Goal: Information Seeking & Learning: Learn about a topic

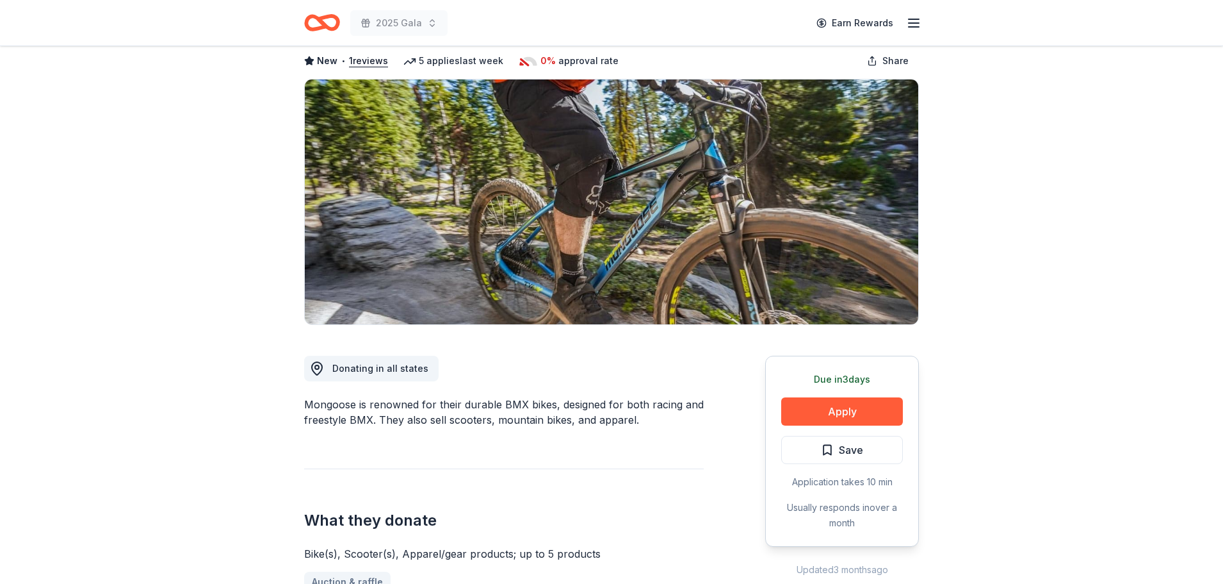
scroll to position [64, 0]
click at [847, 405] on button "Apply" at bounding box center [842, 412] width 122 height 28
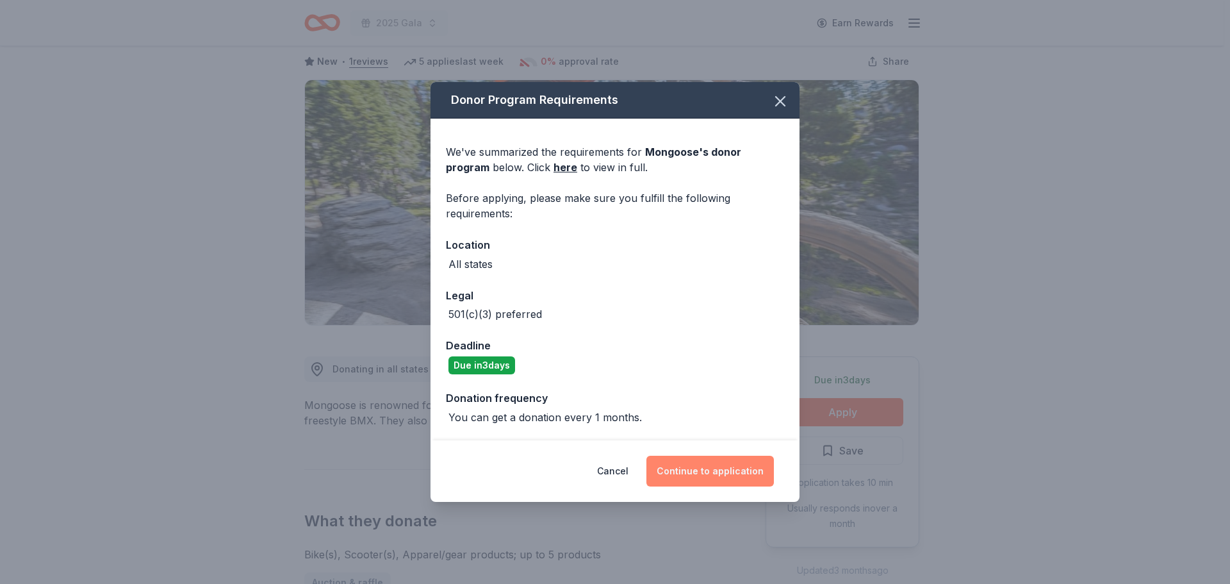
click at [736, 467] on button "Continue to application" at bounding box center [709, 470] width 127 height 31
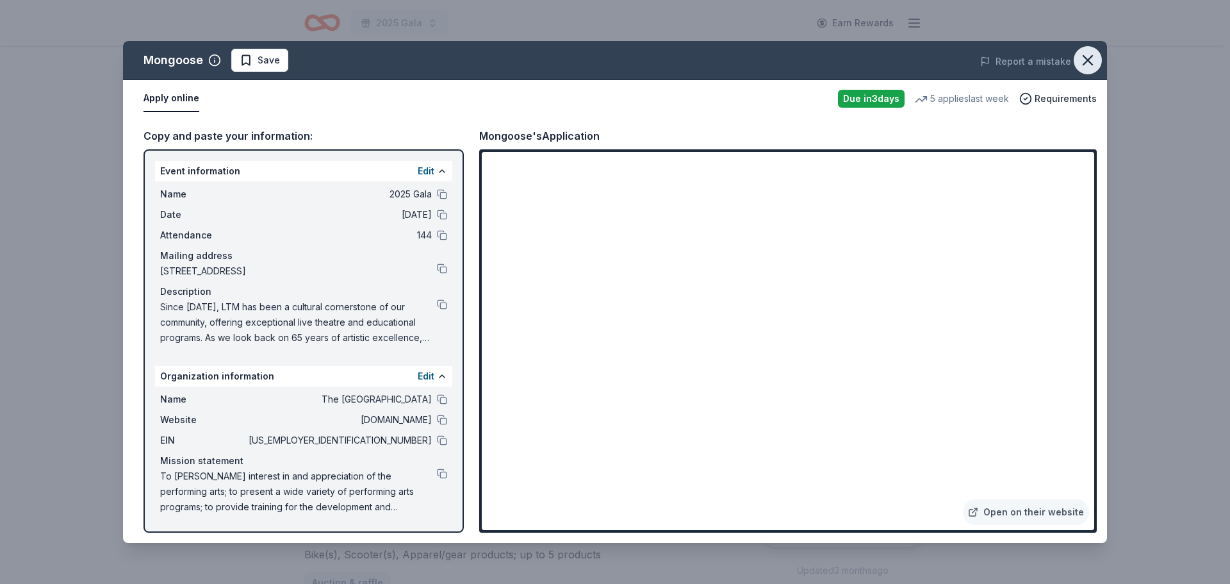
click at [1084, 56] on icon "button" at bounding box center [1087, 60] width 9 height 9
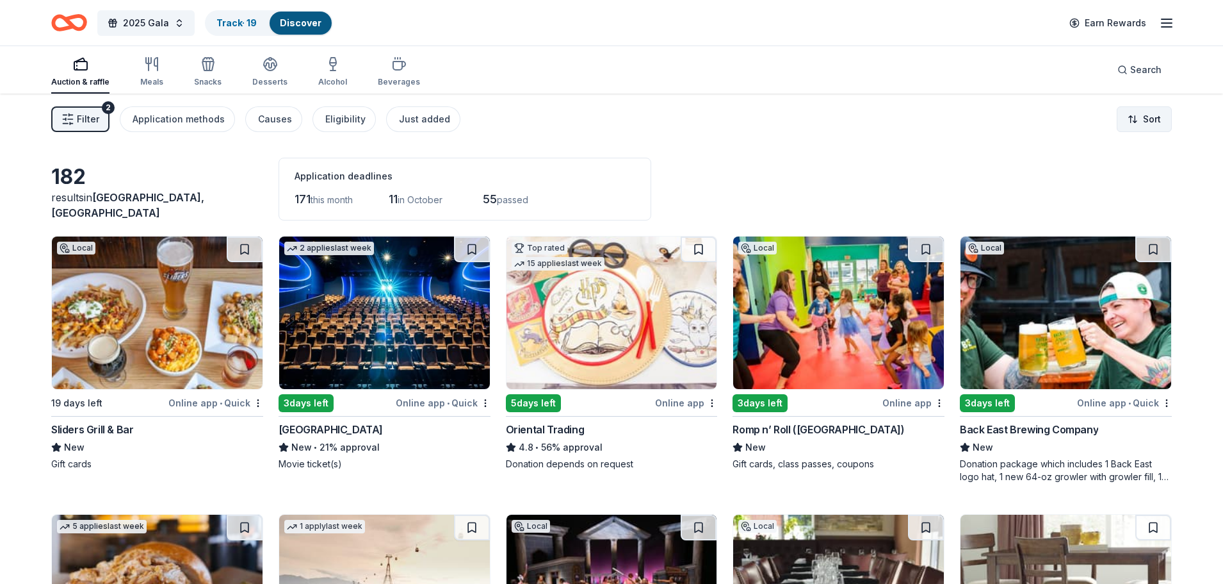
click at [1131, 128] on html "2025 Gala Track · 19 Discover Earn Rewards Auction & raffle Meals Snacks Desser…" at bounding box center [611, 292] width 1223 height 584
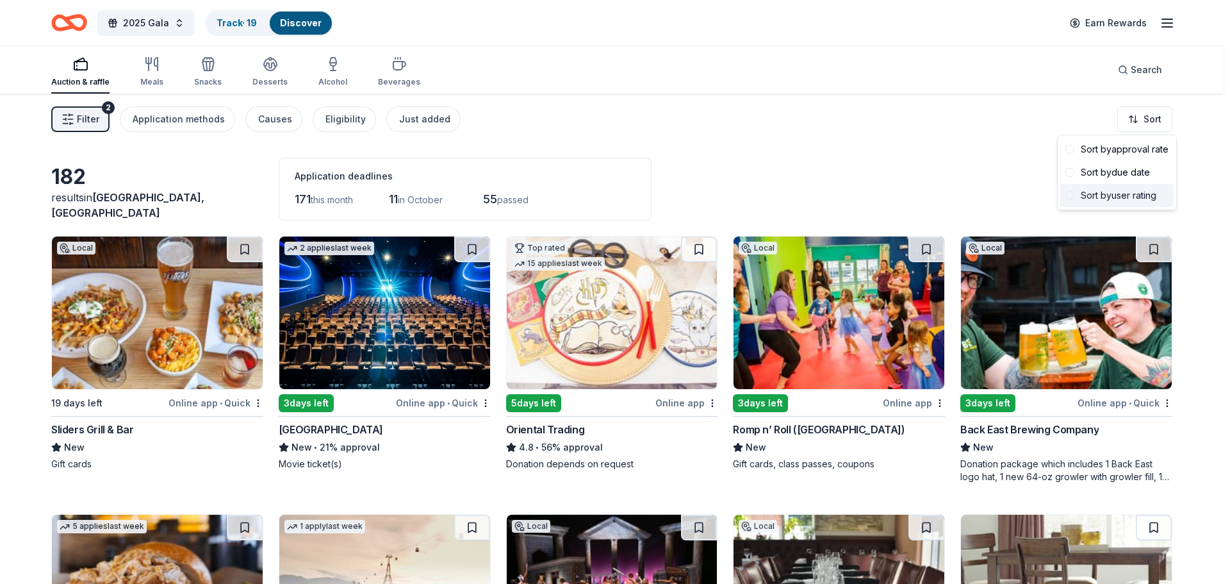
click at [1138, 186] on div "Sort by user rating" at bounding box center [1116, 195] width 113 height 23
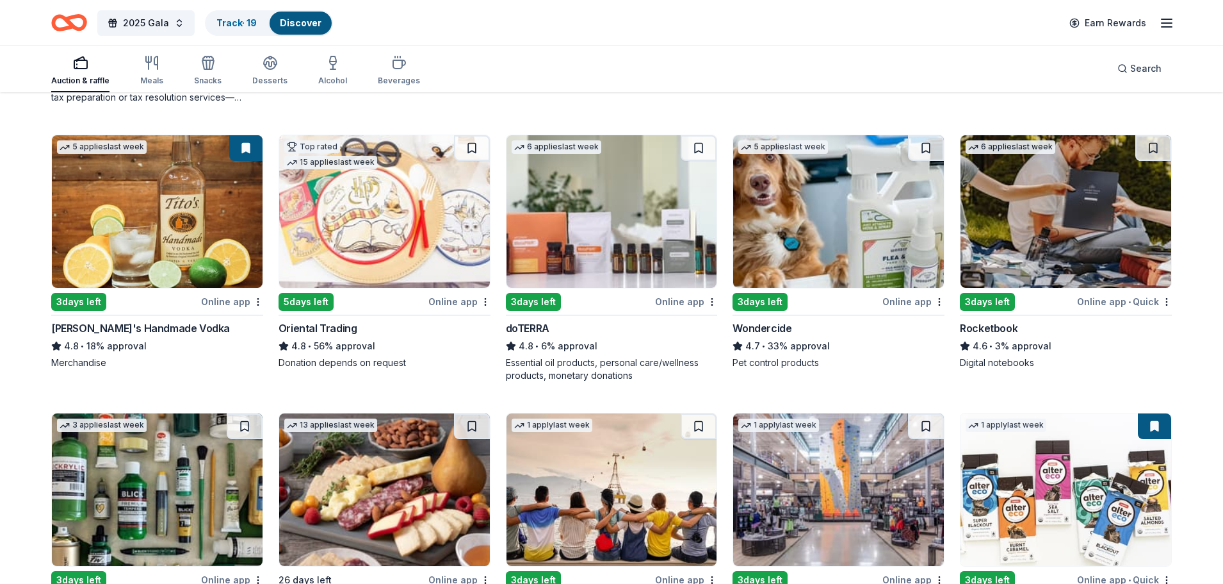
scroll to position [823, 0]
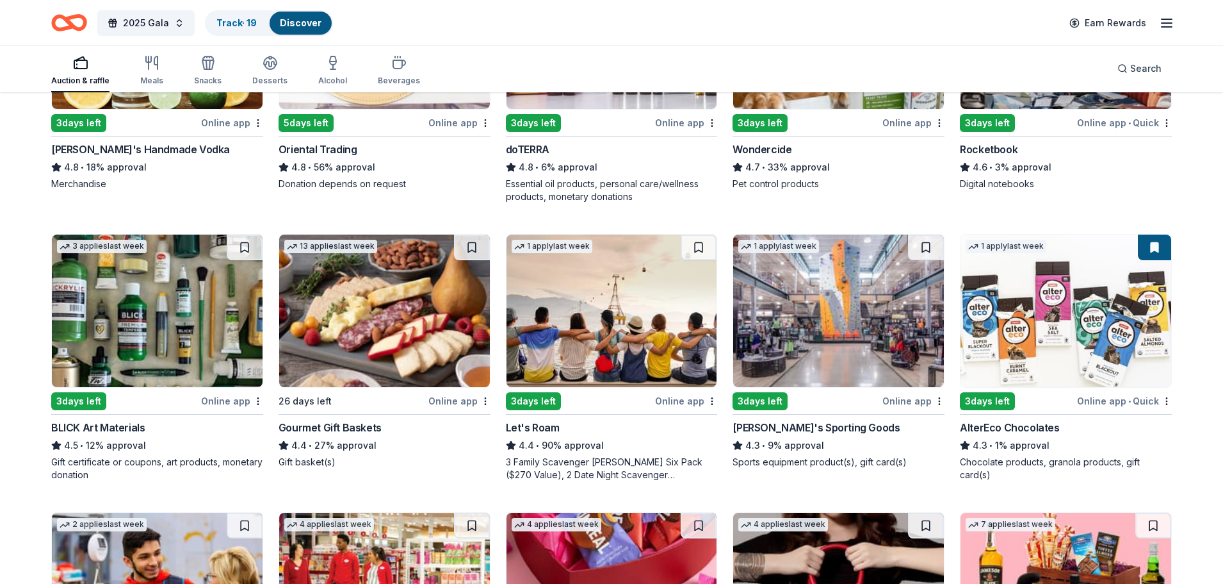
click at [380, 302] on img at bounding box center [384, 310] width 211 height 152
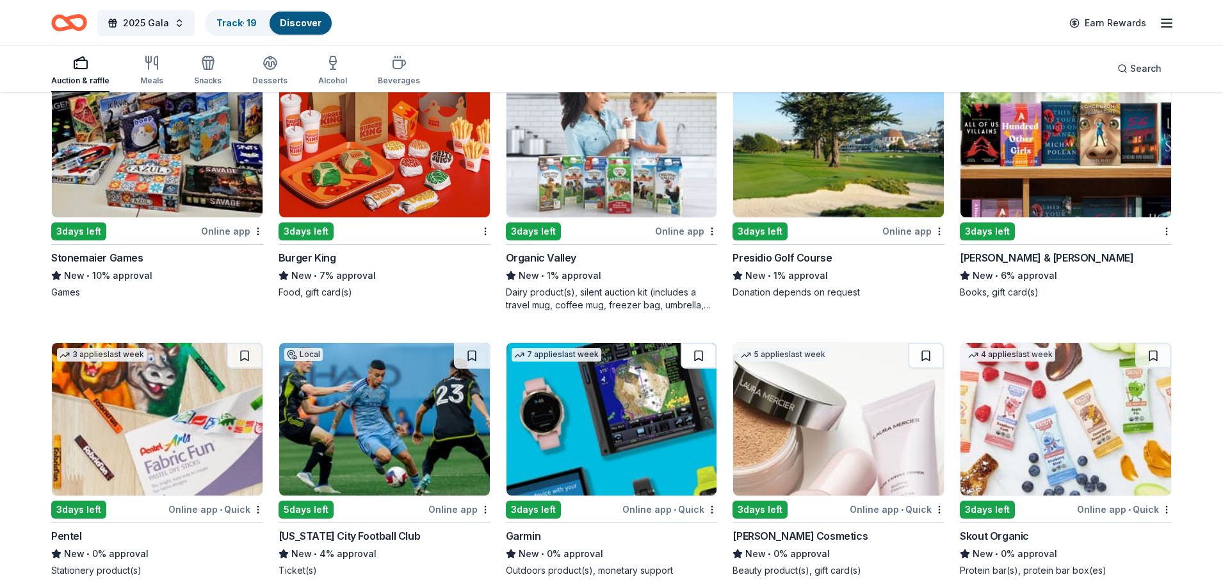
scroll to position [3744, 0]
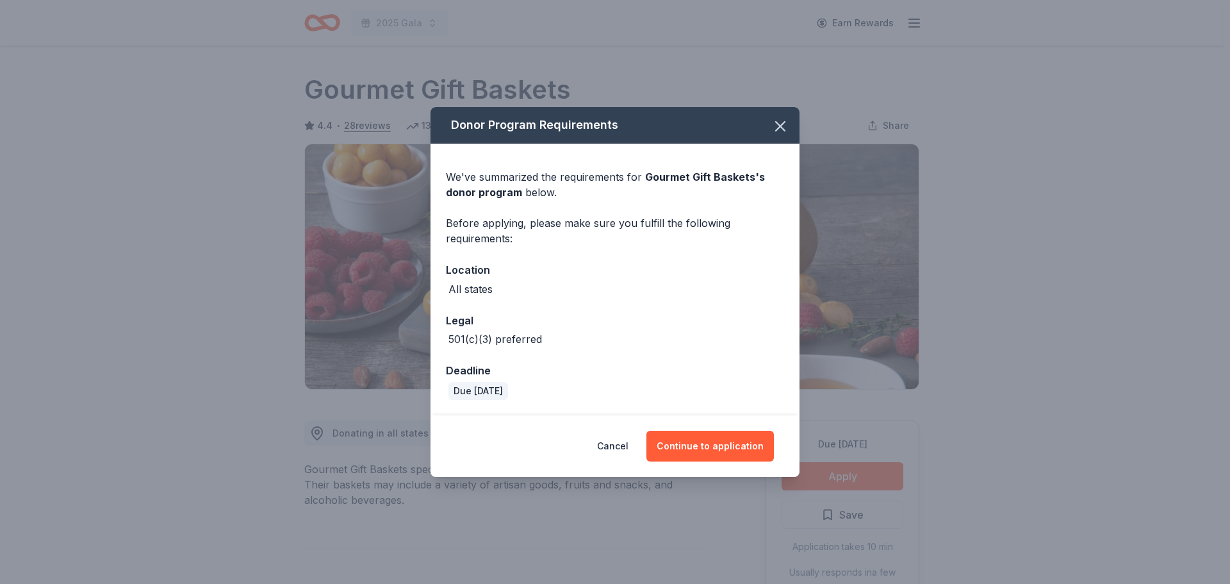
scroll to position [64, 0]
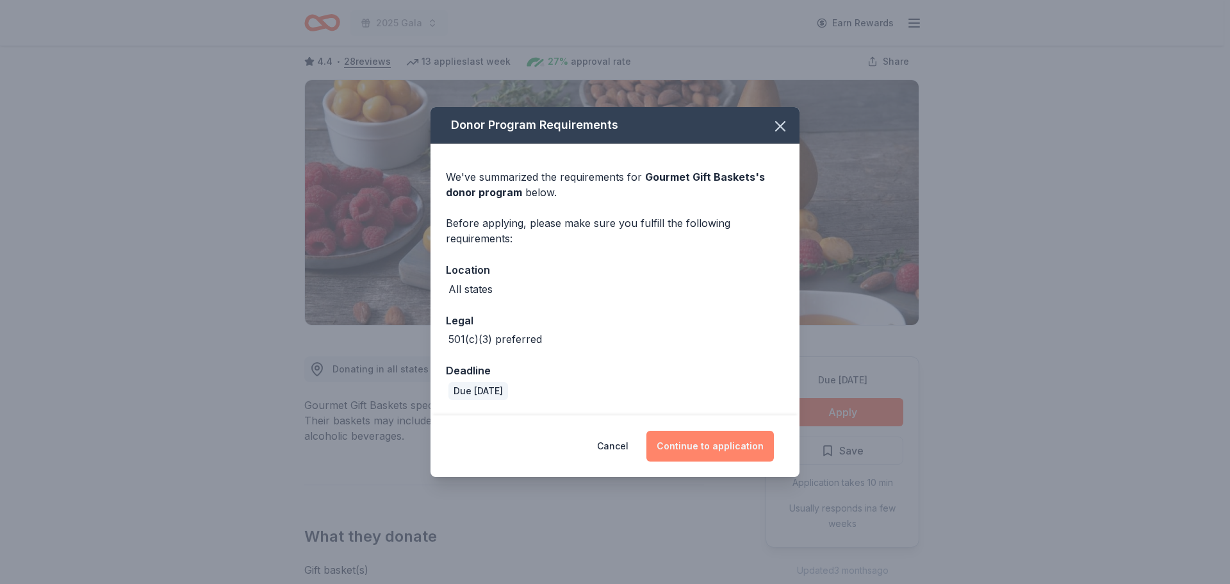
click at [722, 437] on button "Continue to application" at bounding box center [709, 445] width 127 height 31
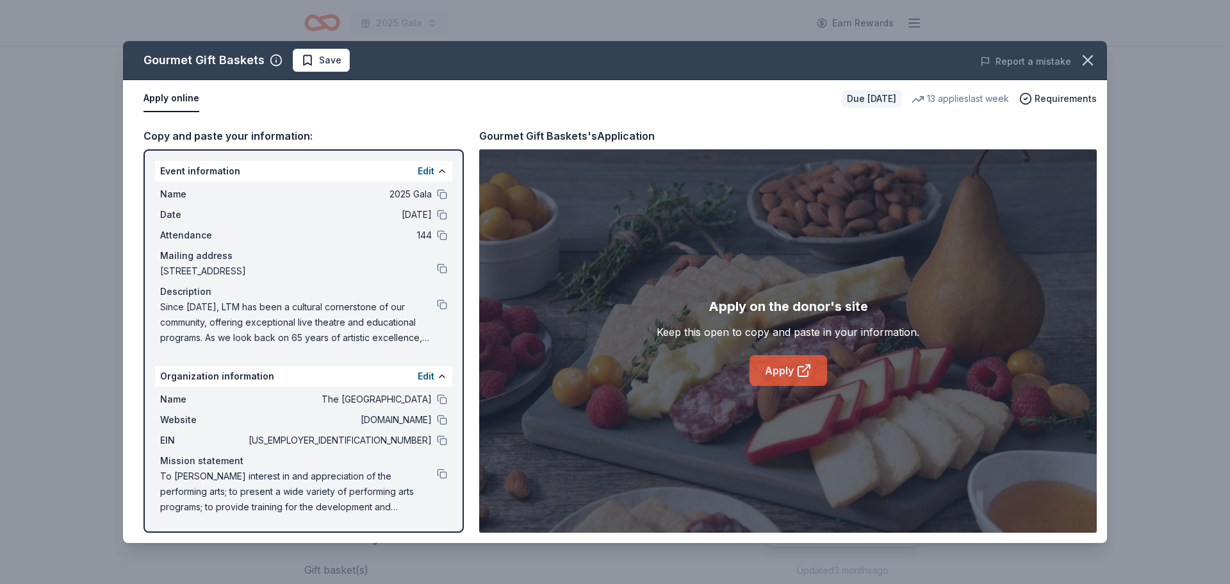
click at [799, 375] on icon at bounding box center [803, 370] width 15 height 15
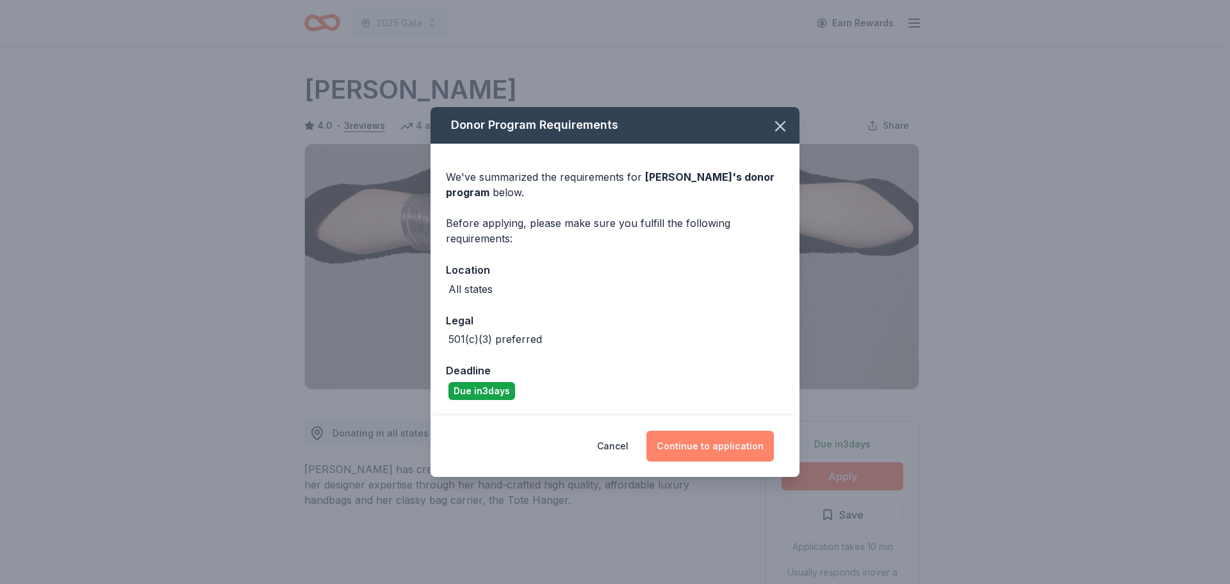
click at [739, 441] on button "Continue to application" at bounding box center [709, 445] width 127 height 31
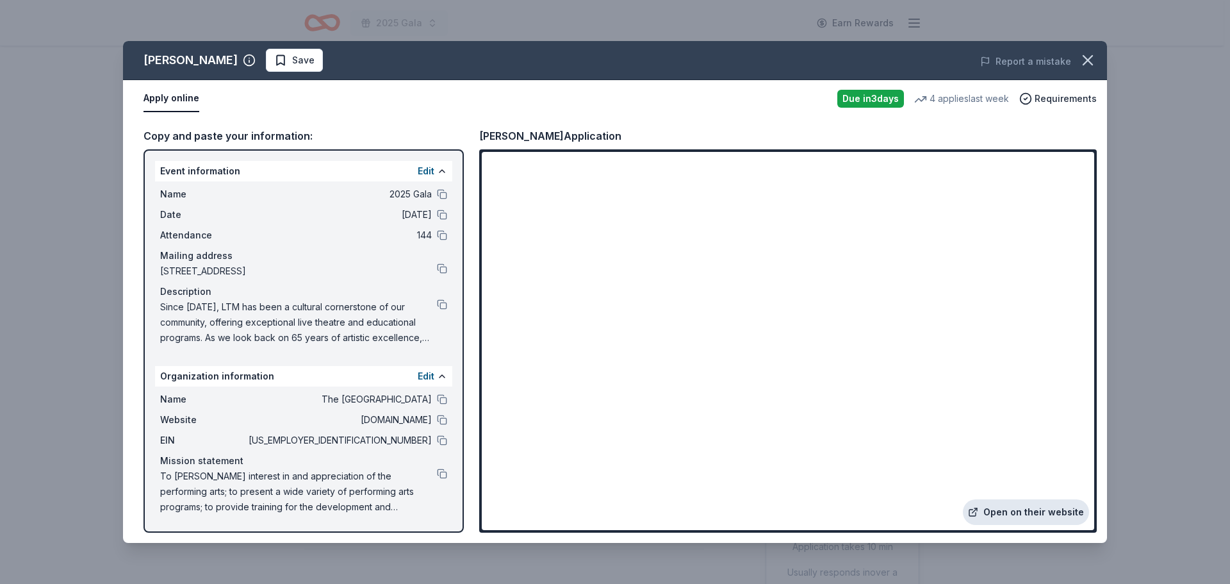
click at [1010, 512] on link "Open on their website" at bounding box center [1026, 512] width 126 height 26
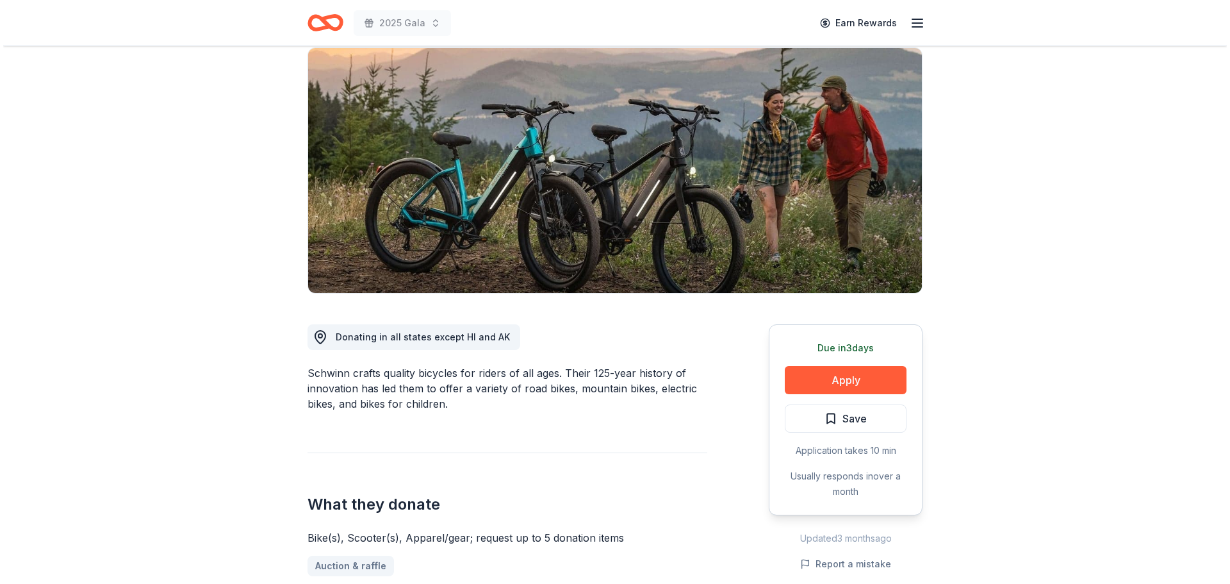
scroll to position [256, 0]
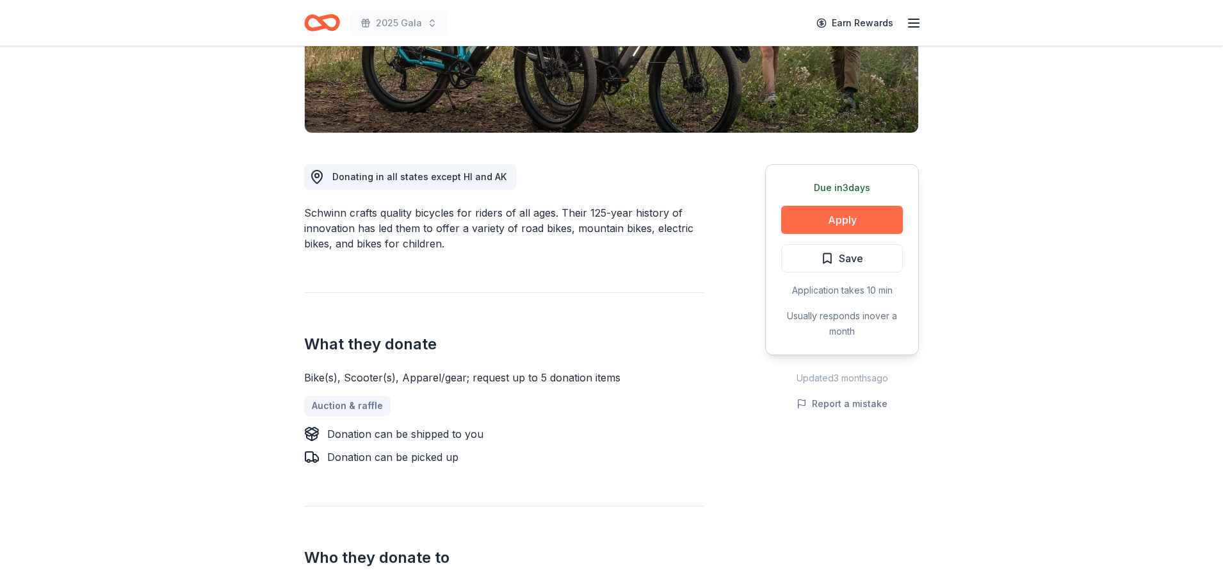
click at [834, 222] on button "Apply" at bounding box center [842, 220] width 122 height 28
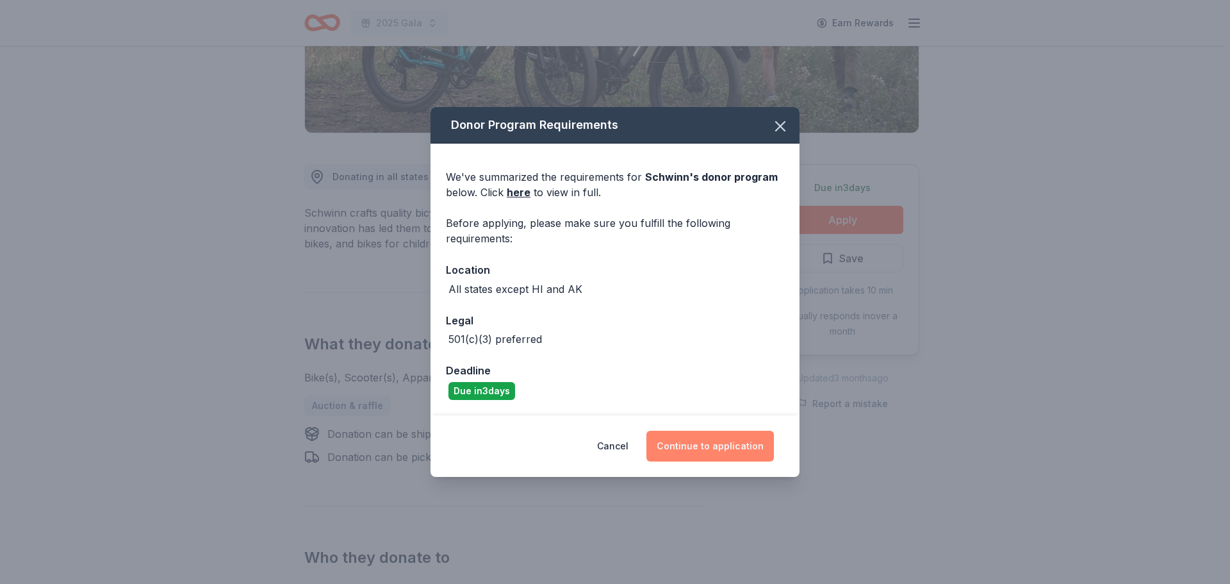
click at [713, 436] on button "Continue to application" at bounding box center [709, 445] width 127 height 31
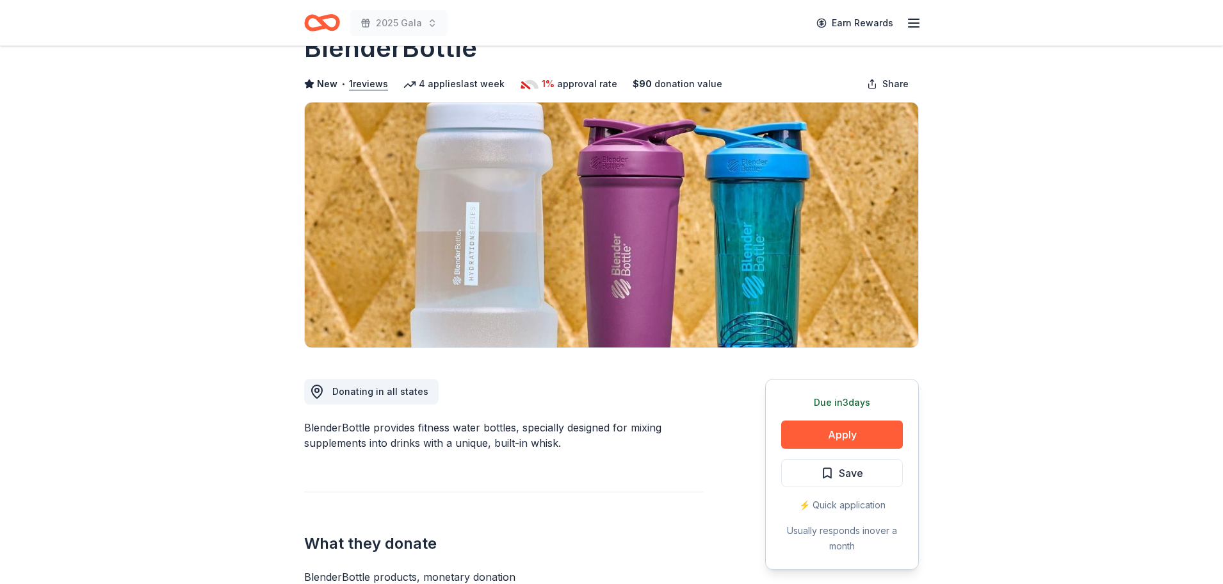
scroll to position [64, 0]
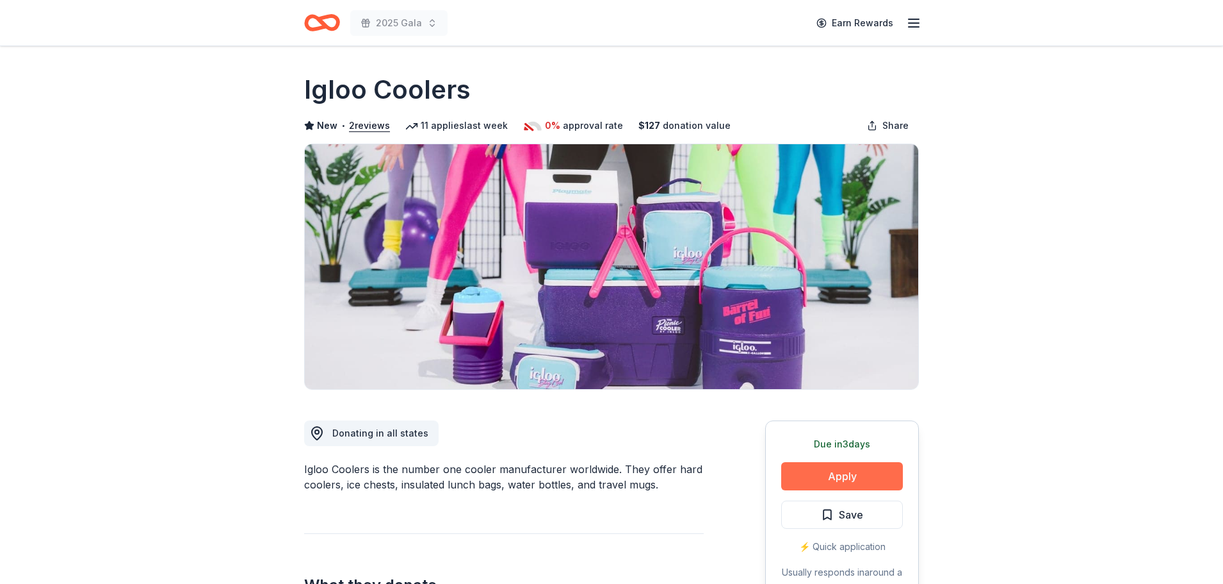
click at [860, 477] on button "Apply" at bounding box center [842, 476] width 122 height 28
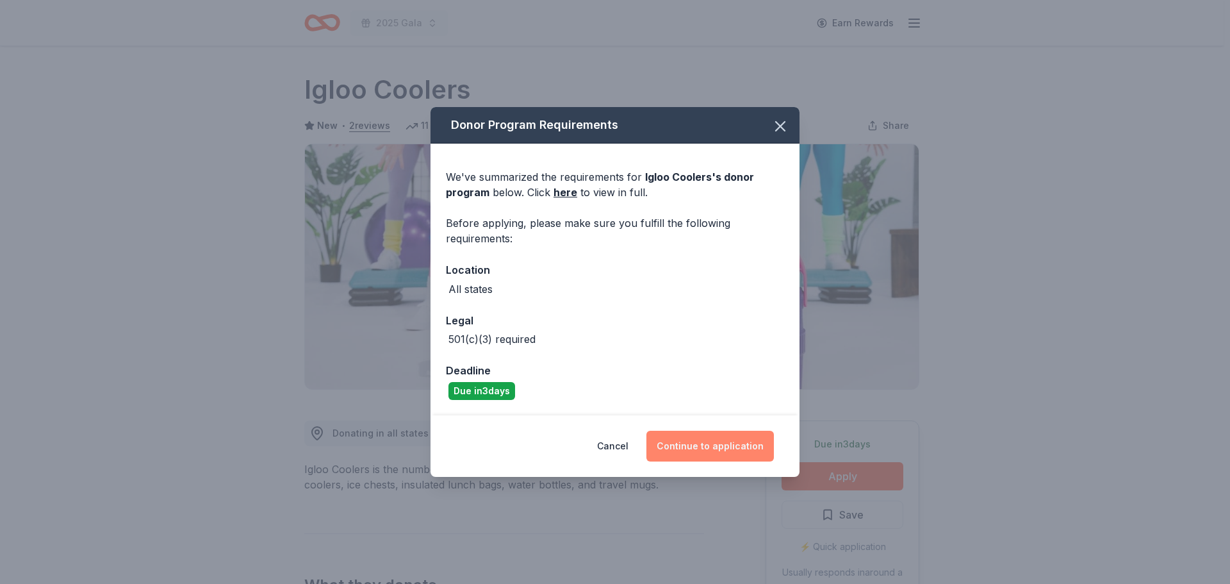
click at [752, 445] on button "Continue to application" at bounding box center [709, 445] width 127 height 31
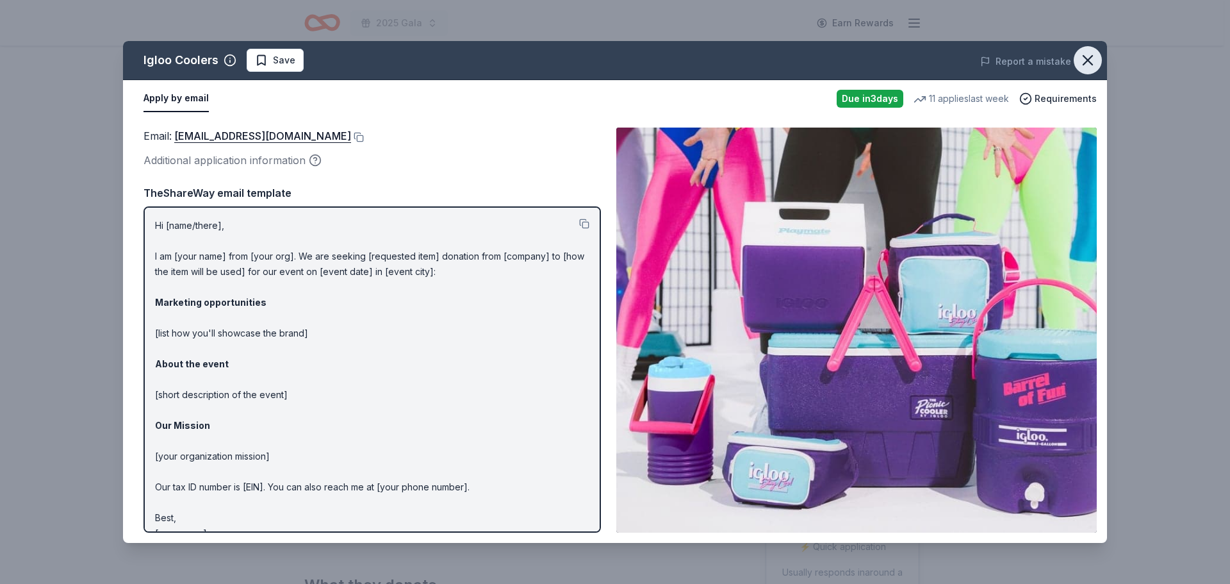
click at [1095, 58] on icon "button" at bounding box center [1088, 60] width 18 height 18
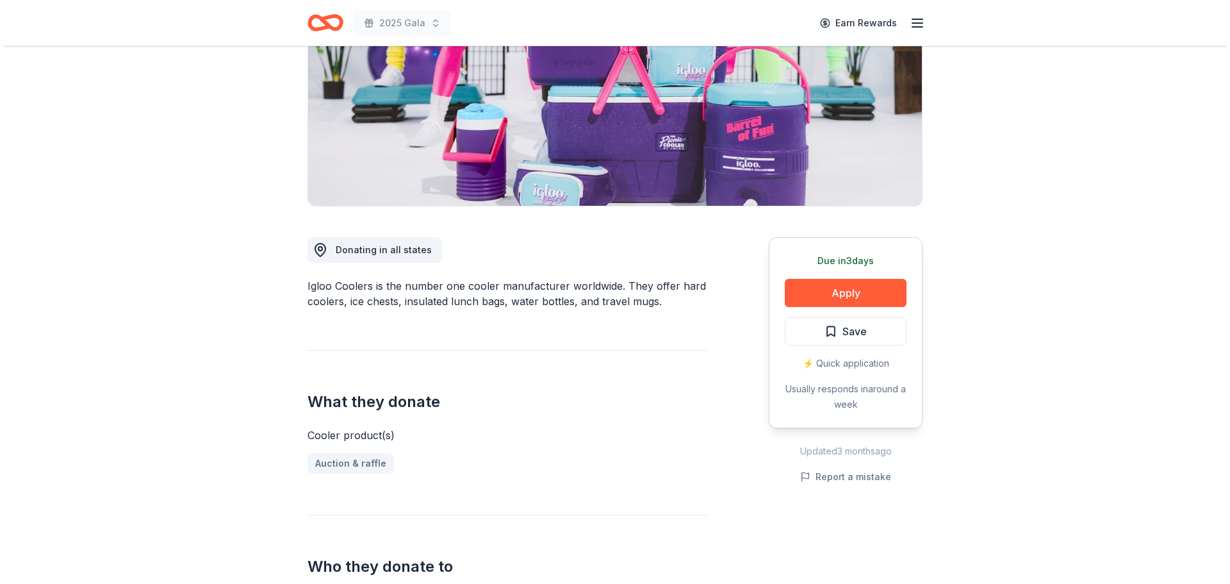
scroll to position [64, 0]
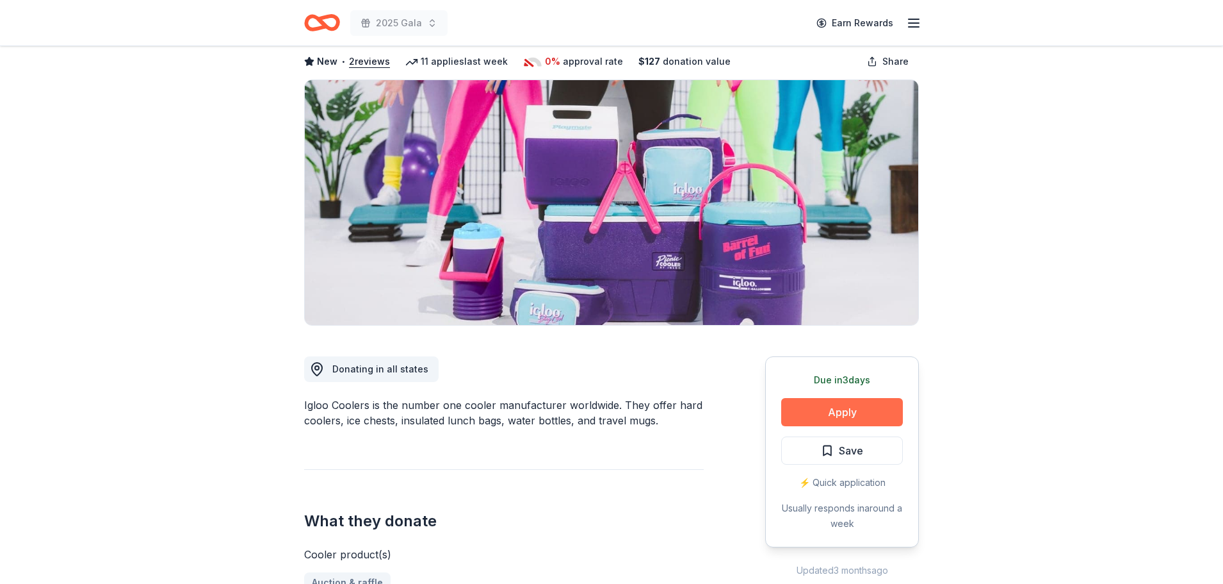
click at [820, 418] on button "Apply" at bounding box center [842, 412] width 122 height 28
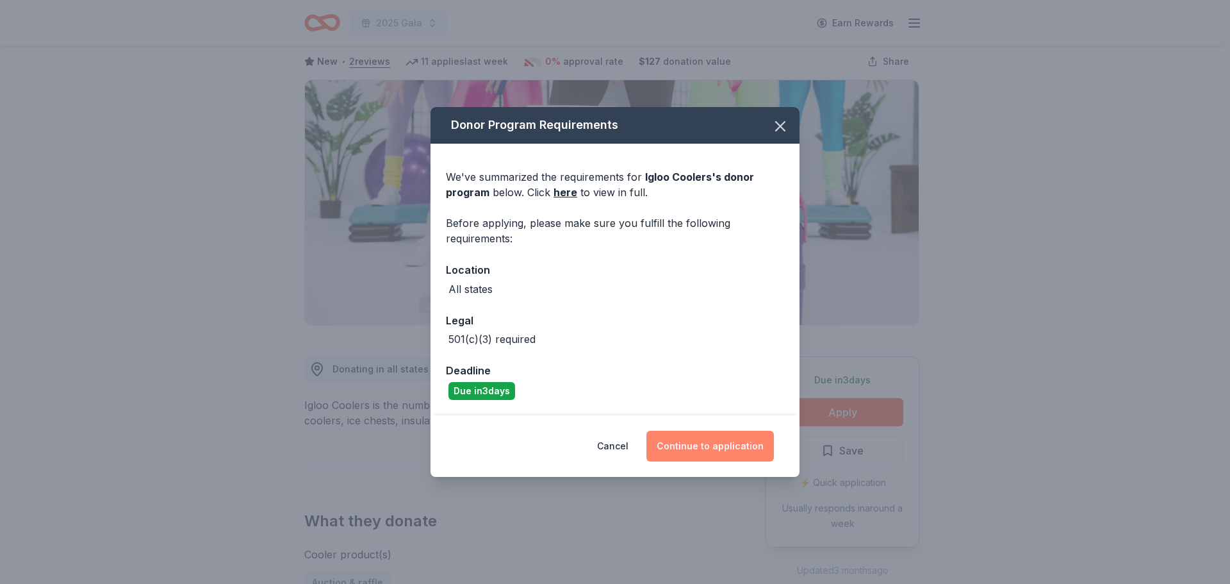
click at [714, 439] on button "Continue to application" at bounding box center [709, 445] width 127 height 31
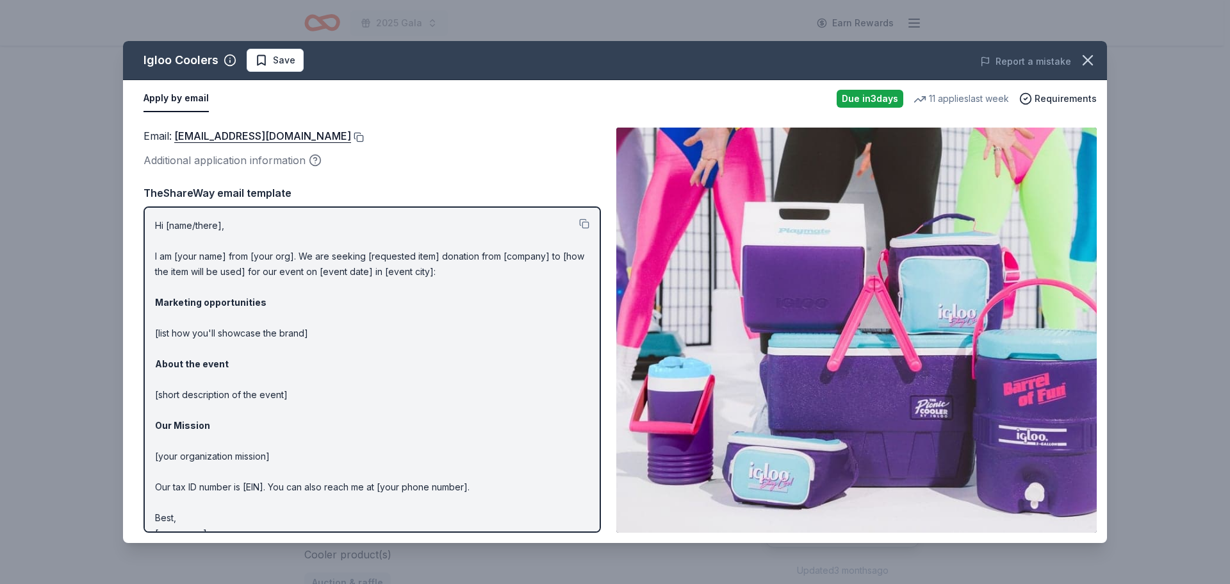
click at [351, 135] on button at bounding box center [357, 137] width 13 height 10
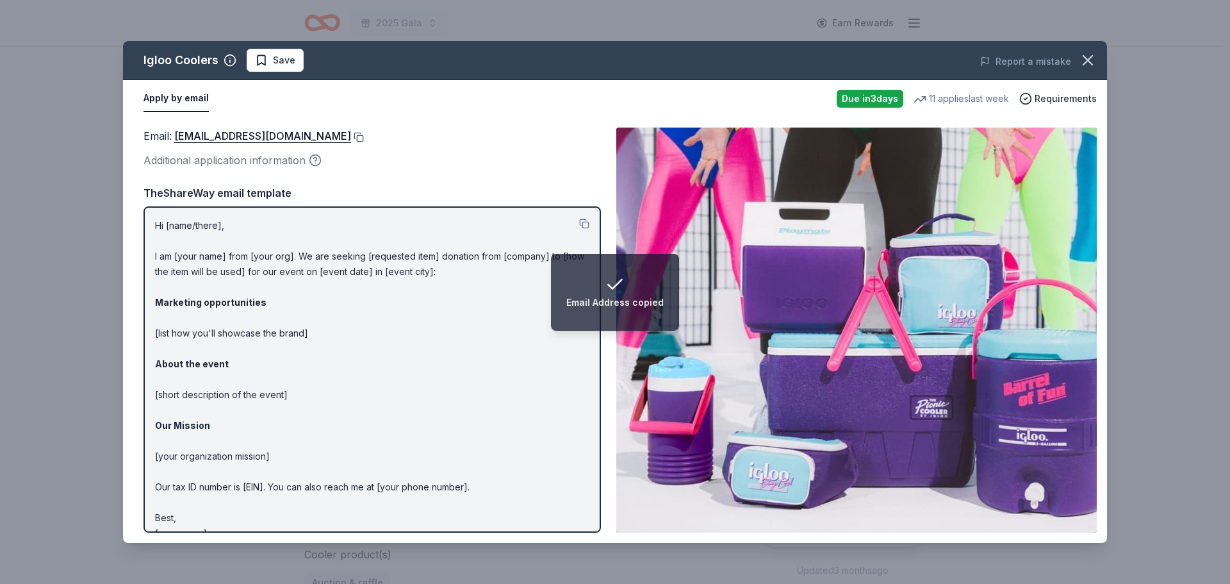
click at [351, 132] on button at bounding box center [357, 137] width 13 height 10
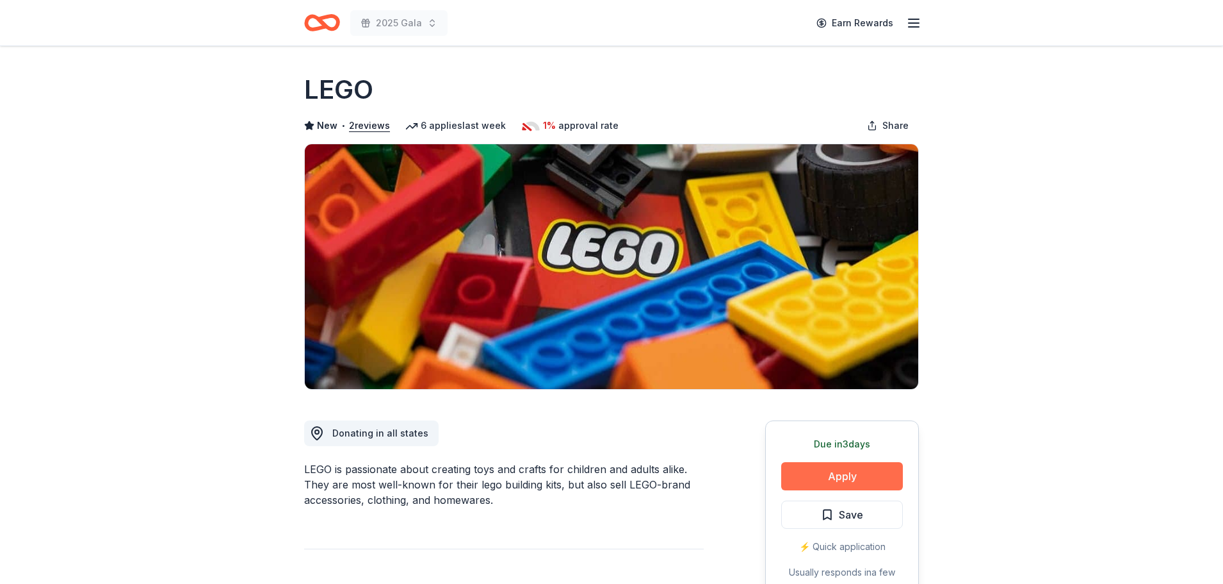
click at [869, 478] on button "Apply" at bounding box center [842, 476] width 122 height 28
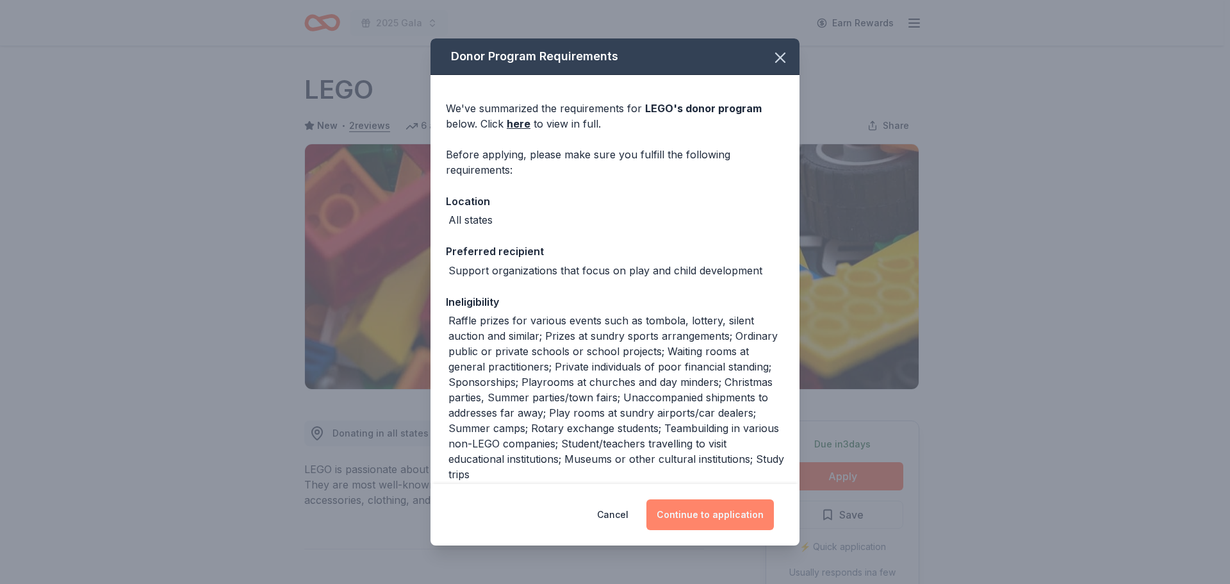
click at [752, 512] on button "Continue to application" at bounding box center [709, 514] width 127 height 31
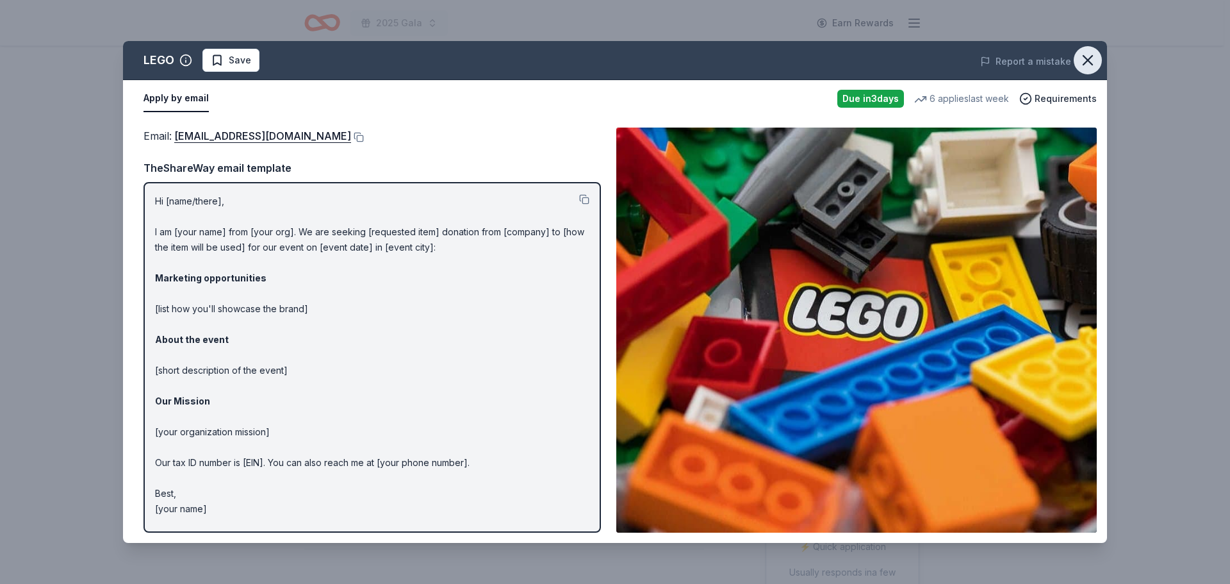
click at [1080, 56] on icon "button" at bounding box center [1088, 60] width 18 height 18
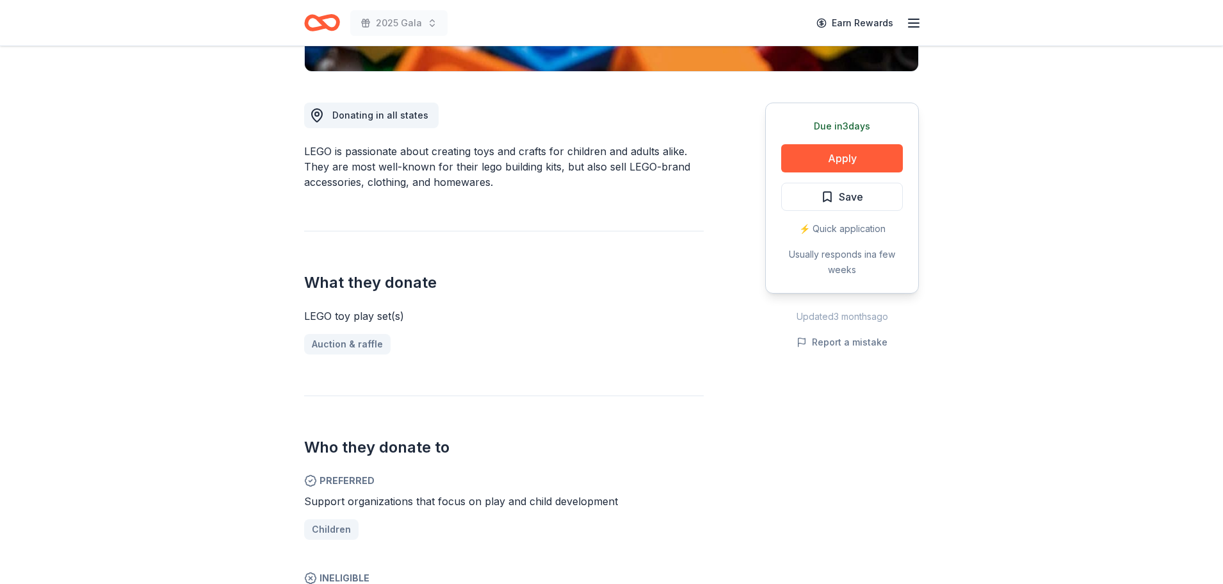
scroll to position [320, 0]
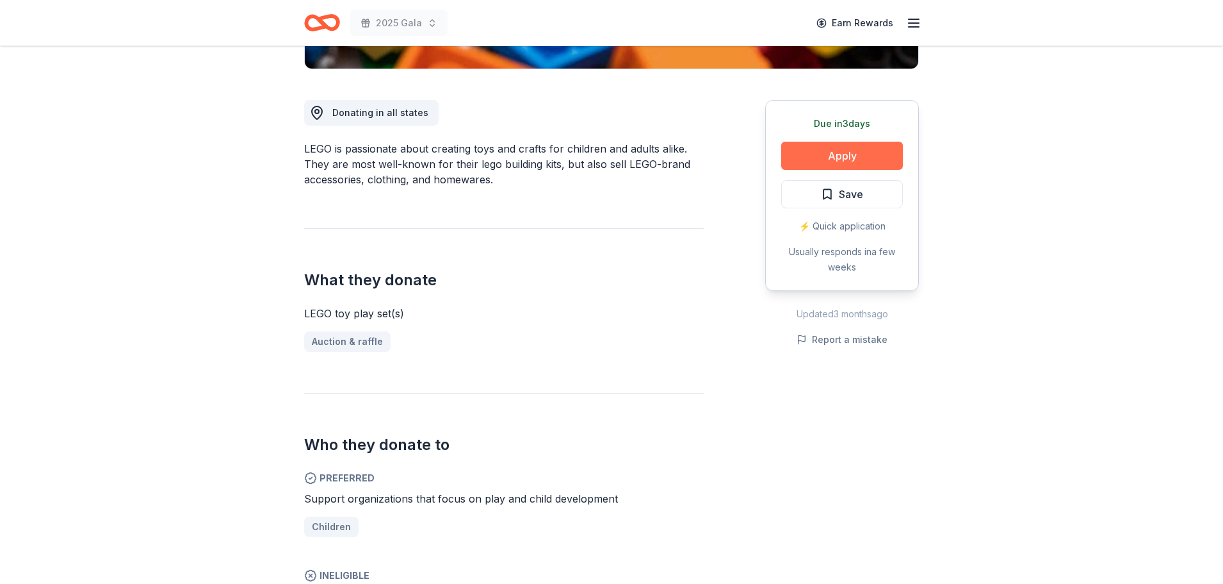
click at [867, 159] on button "Apply" at bounding box center [842, 156] width 122 height 28
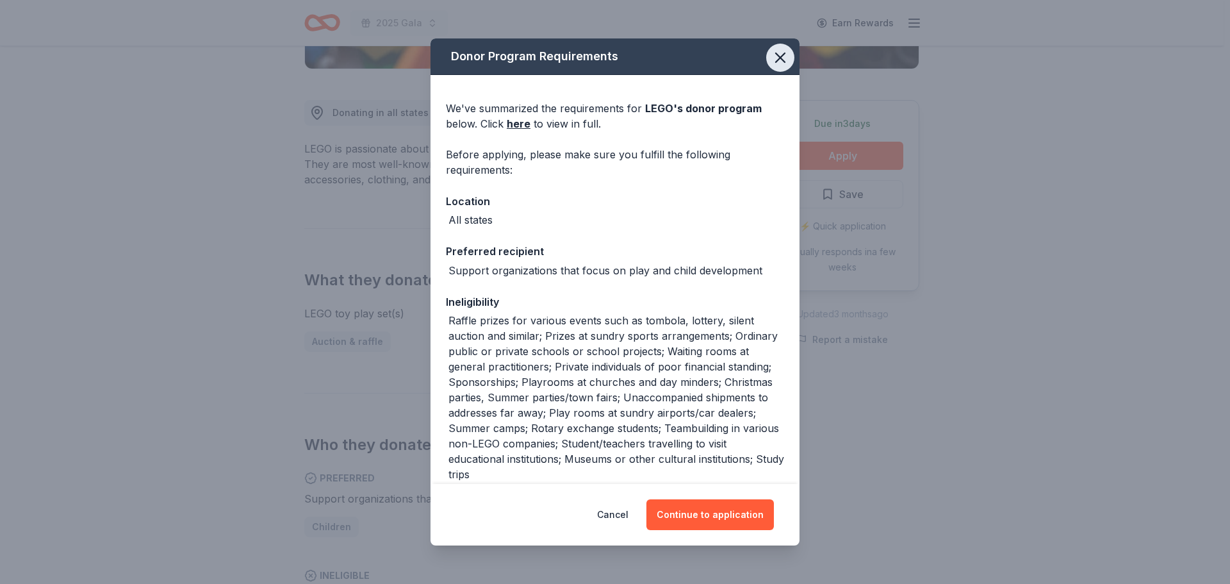
click at [774, 56] on icon "button" at bounding box center [780, 58] width 18 height 18
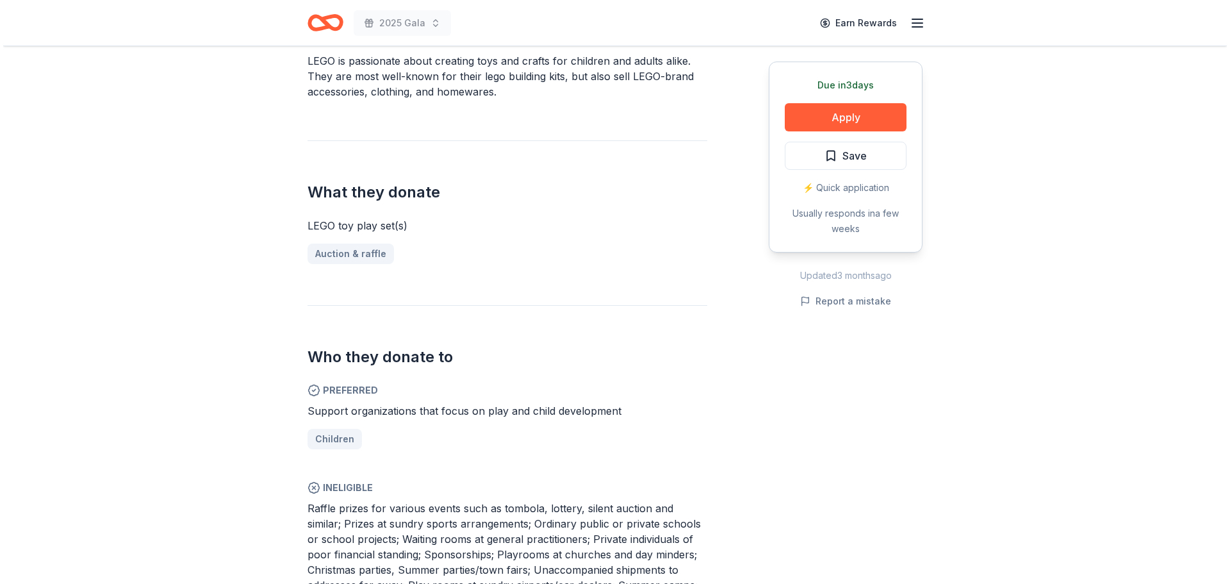
scroll to position [512, 0]
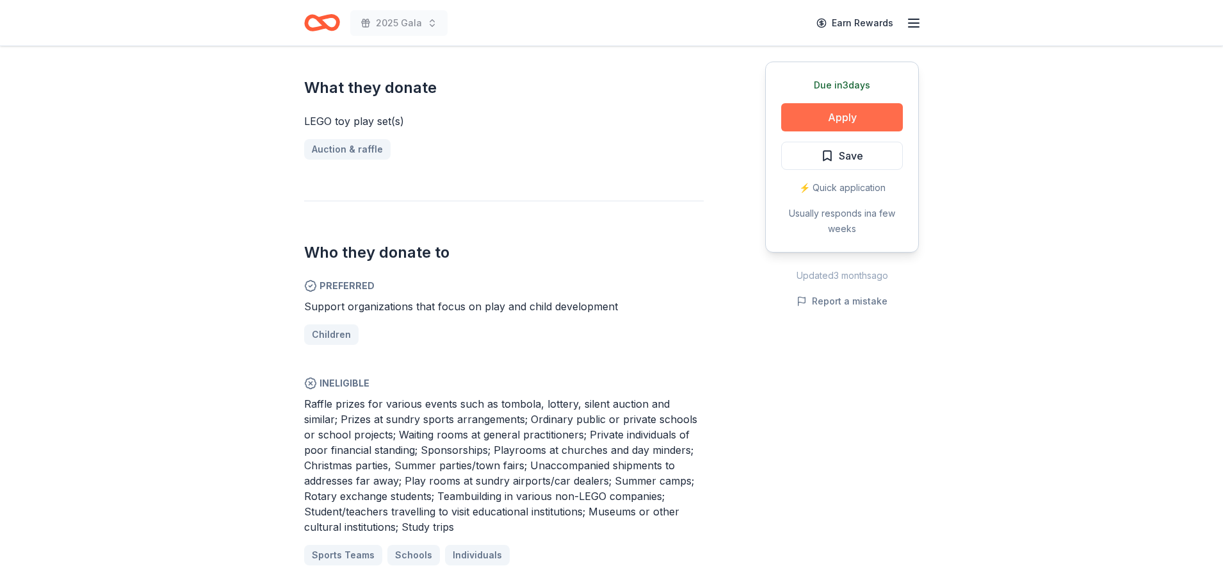
click at [817, 110] on button "Apply" at bounding box center [842, 117] width 122 height 28
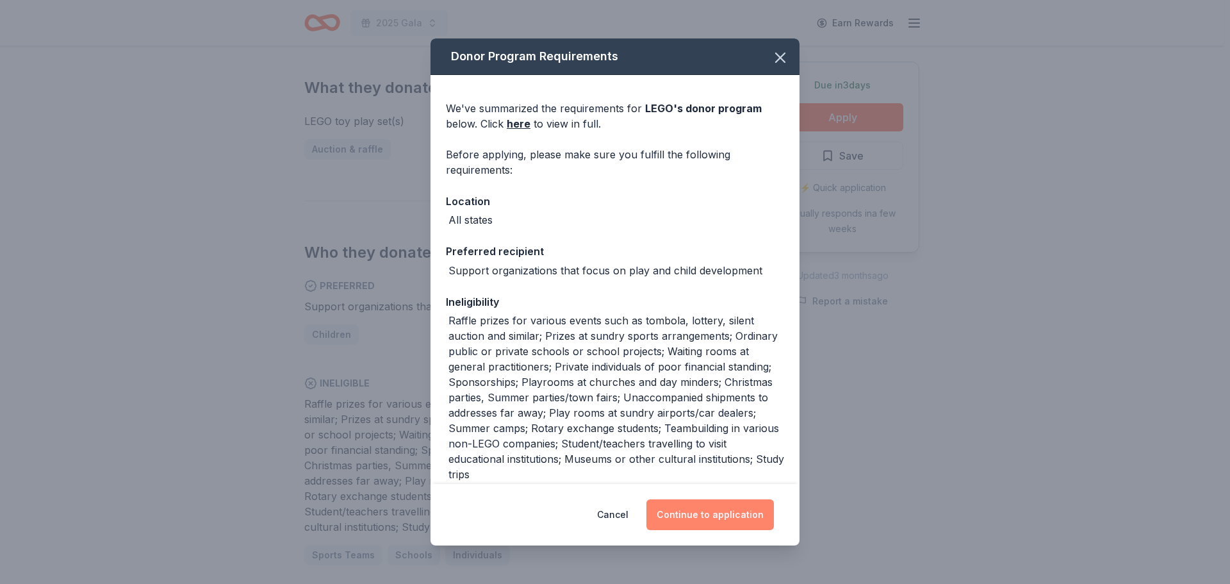
click at [719, 520] on button "Continue to application" at bounding box center [709, 514] width 127 height 31
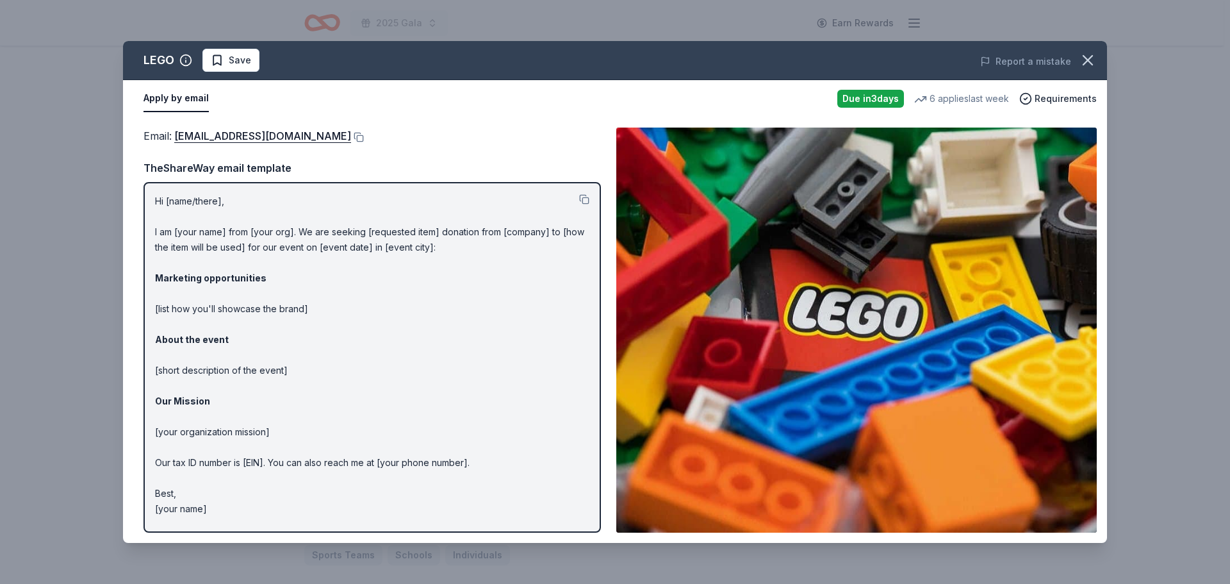
click at [272, 136] on div "Email : charity@lego.com" at bounding box center [371, 135] width 457 height 17
click at [351, 135] on button at bounding box center [357, 137] width 13 height 10
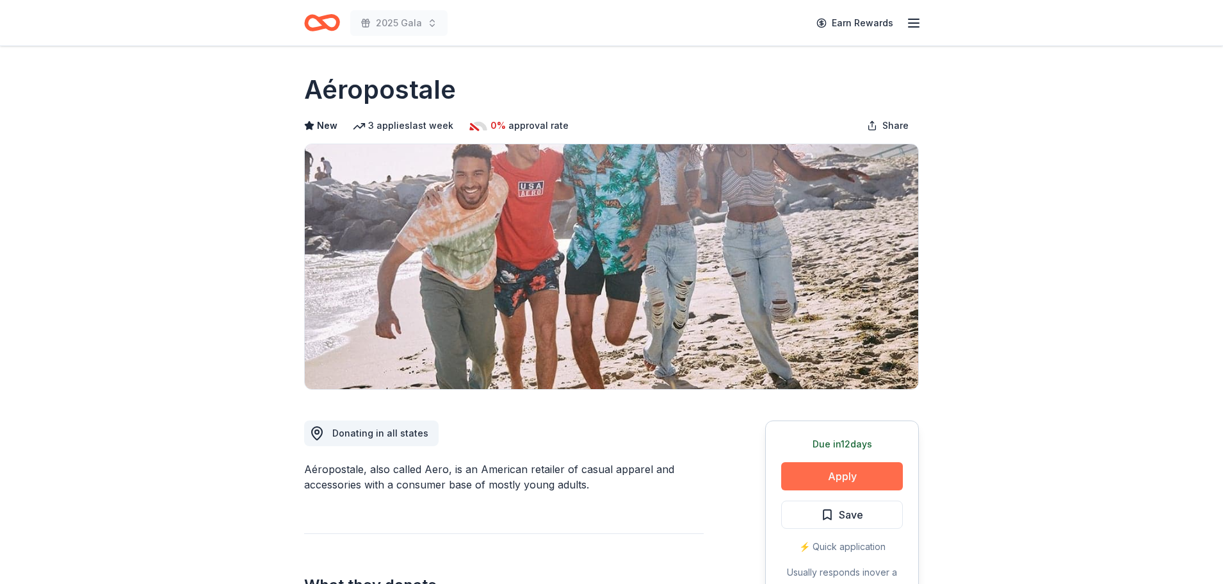
click at [840, 468] on button "Apply" at bounding box center [842, 476] width 122 height 28
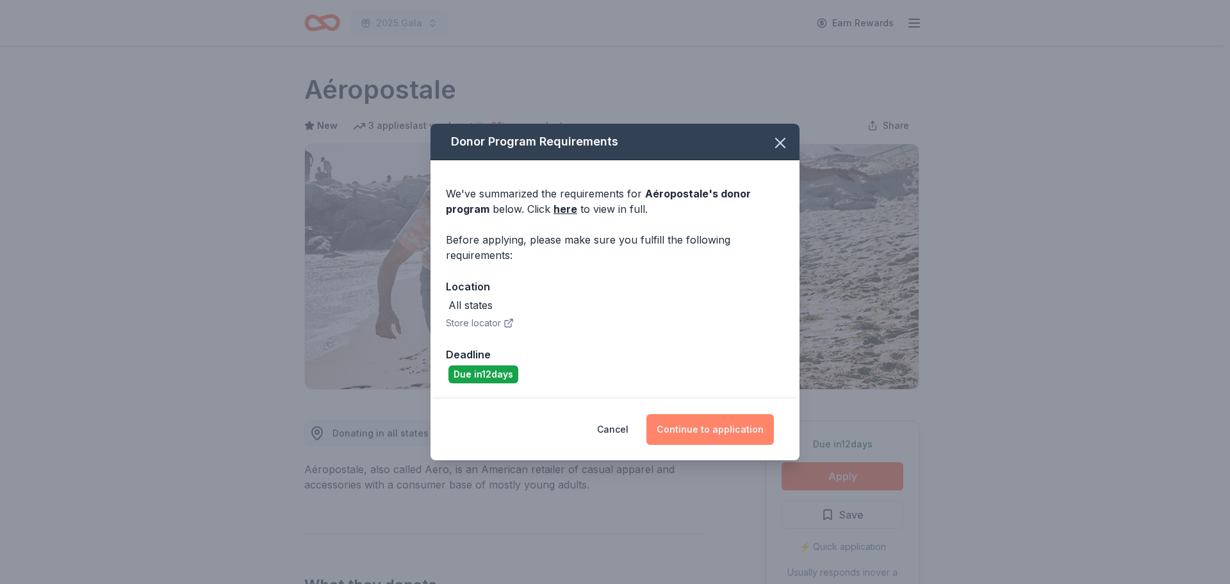
click at [735, 421] on button "Continue to application" at bounding box center [709, 429] width 127 height 31
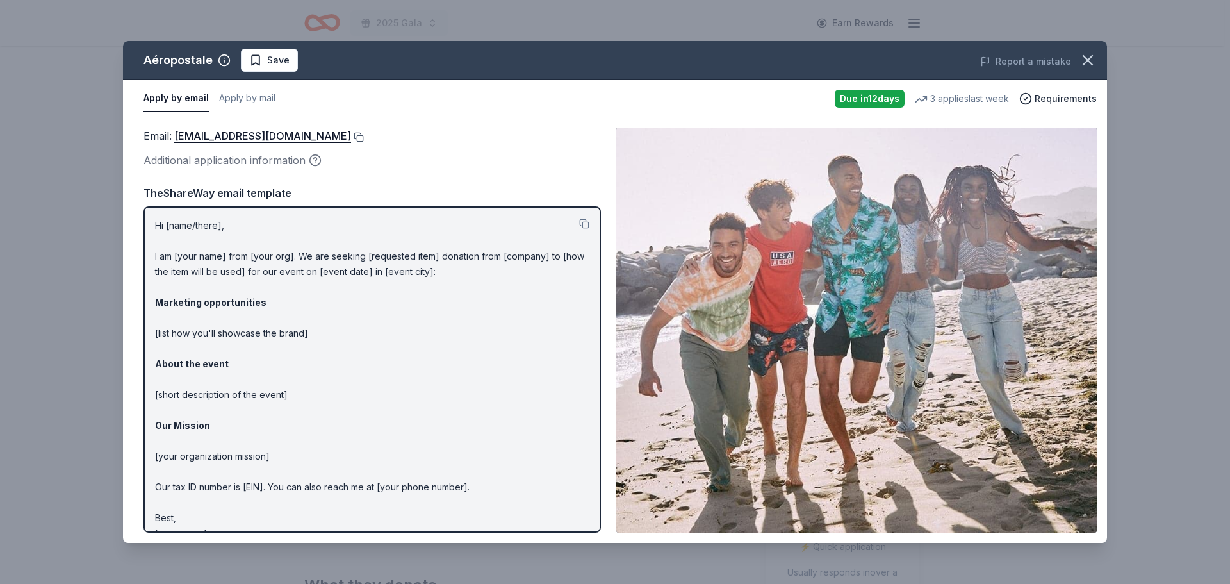
click at [355, 138] on button at bounding box center [357, 137] width 13 height 10
